Goal: Task Accomplishment & Management: Use online tool/utility

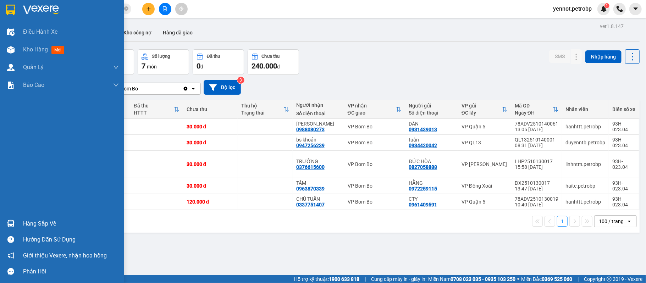
click at [19, 221] on div "Hàng sắp về" at bounding box center [62, 224] width 124 height 16
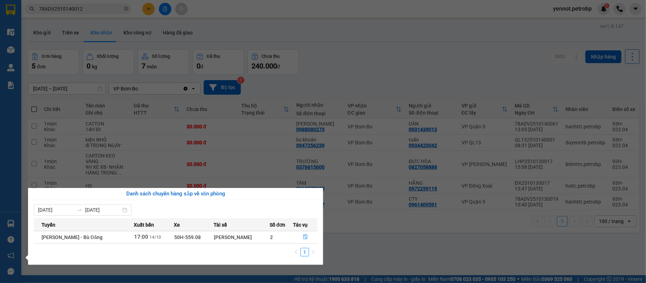
click at [14, 222] on div "Điều hành xe Kho hàng mới Quản [PERSON_NAME] lý chuyến Quản lý khách hàng Quản …" at bounding box center [10, 141] width 21 height 283
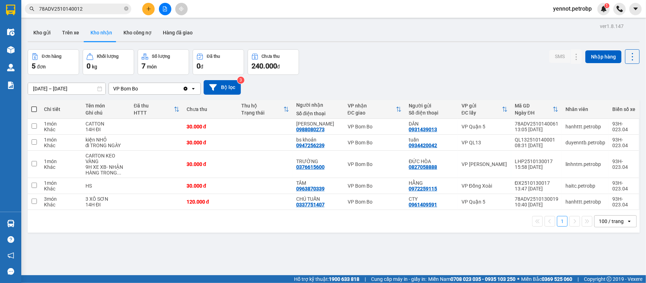
click at [318, 266] on div "ver 1.8.147 Kho gửi Trên xe Kho nhận Kho công nợ Hàng đã giao Đơn hàng 5 đơn Kh…" at bounding box center [333, 162] width 617 height 283
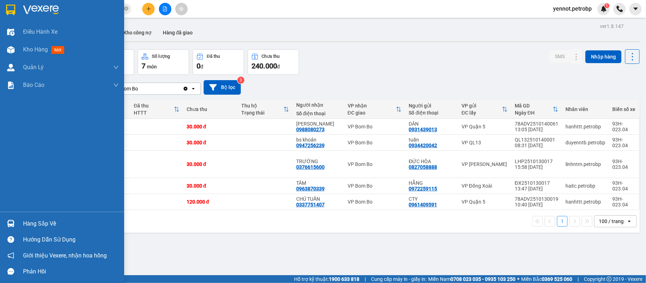
click at [34, 229] on div "Hàng sắp về" at bounding box center [62, 224] width 124 height 16
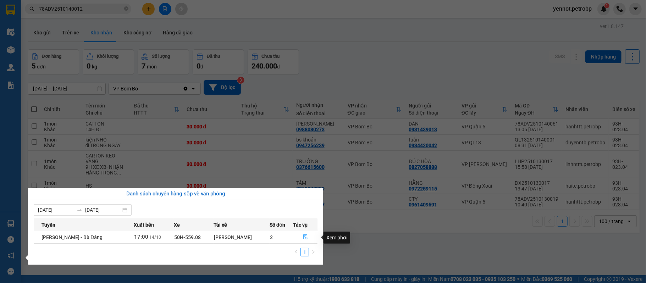
click at [305, 235] on icon "file-done" at bounding box center [305, 236] width 5 height 5
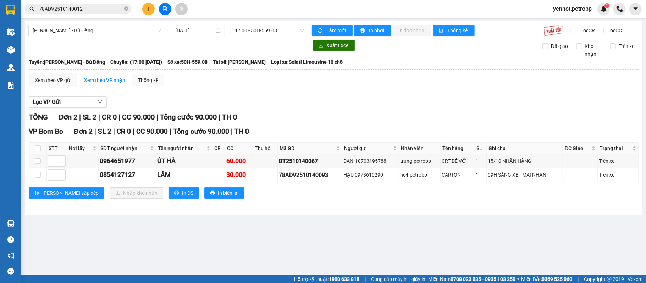
click at [33, 149] on th at bounding box center [38, 149] width 18 height 12
click at [36, 148] on input "checkbox" at bounding box center [38, 148] width 6 height 6
checkbox input "true"
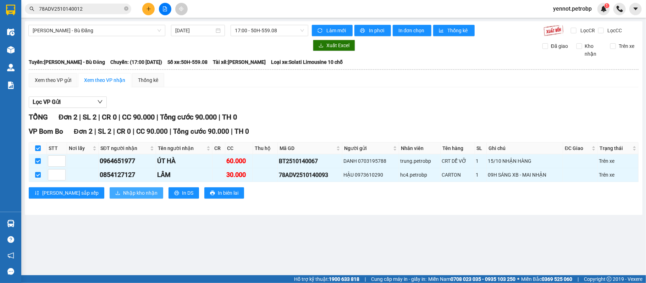
click at [110, 189] on button "Nhập kho nhận" at bounding box center [137, 192] width 54 height 11
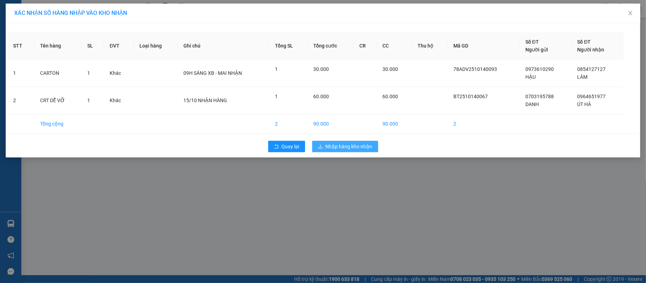
click at [371, 149] on span "Nhập hàng kho nhận" at bounding box center [349, 147] width 47 height 8
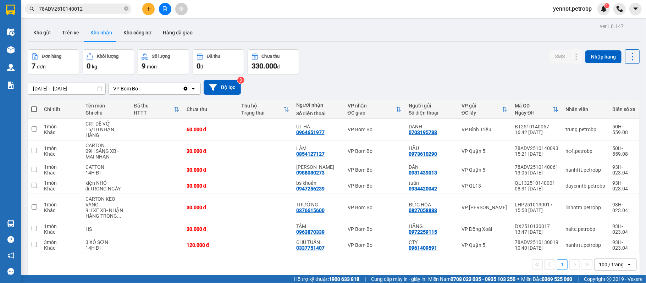
click at [568, 10] on span "yennot.petrobp" at bounding box center [572, 8] width 50 height 9
click at [558, 24] on span "Đăng xuất" at bounding box center [575, 22] width 36 height 8
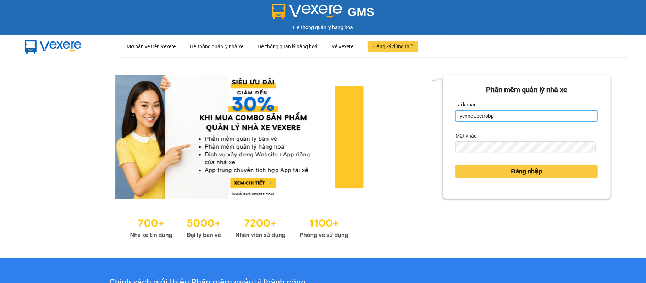
click at [490, 112] on input "yennot.petrobp" at bounding box center [526, 115] width 142 height 11
type input "yentt.petrobp"
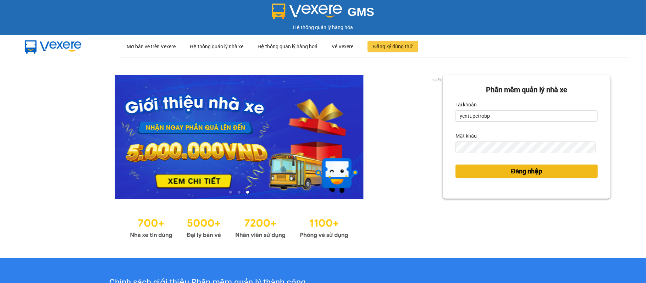
click at [500, 170] on button "Đăng nhập" at bounding box center [526, 171] width 142 height 13
